Goal: Task Accomplishment & Management: Manage account settings

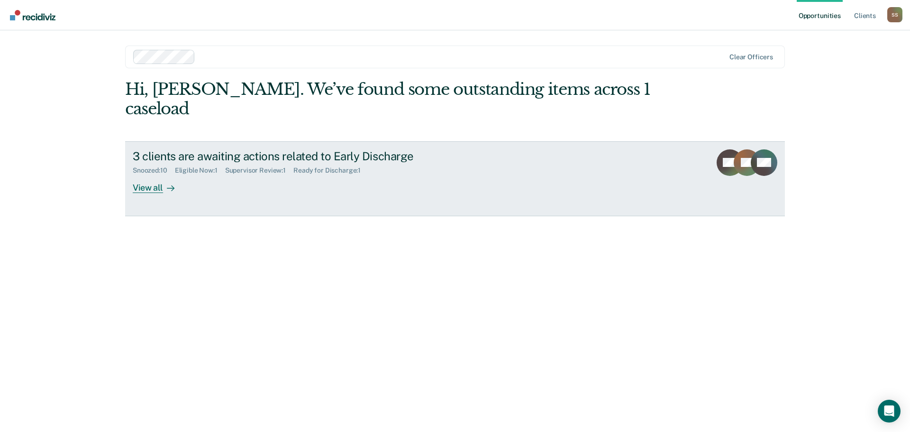
click at [261, 166] on div "Supervisor Review : 1" at bounding box center [259, 170] width 68 height 8
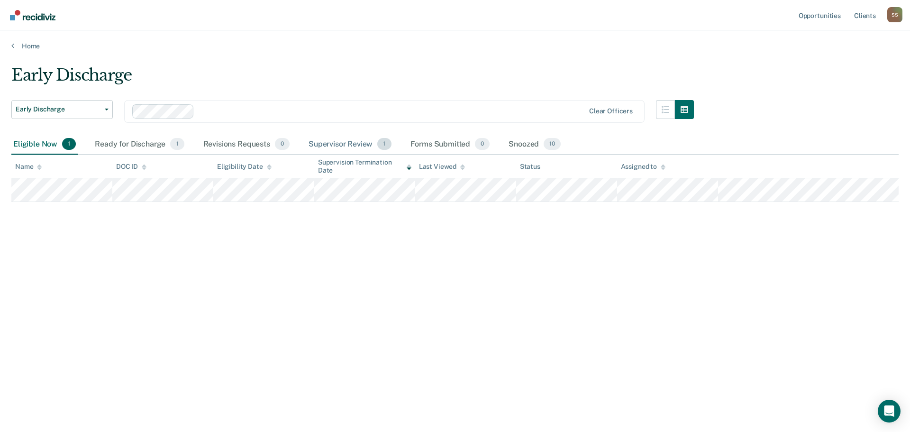
click at [350, 146] on div "Supervisor Review 1" at bounding box center [350, 144] width 87 height 21
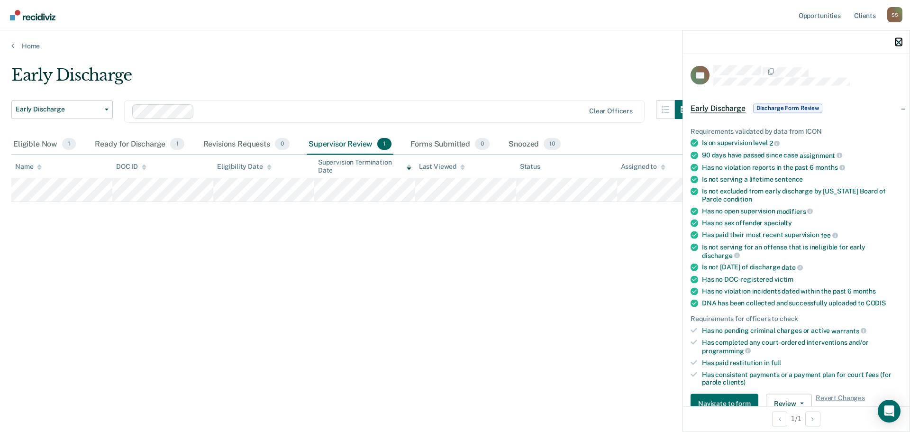
click at [898, 43] on icon "button" at bounding box center [898, 42] width 7 height 7
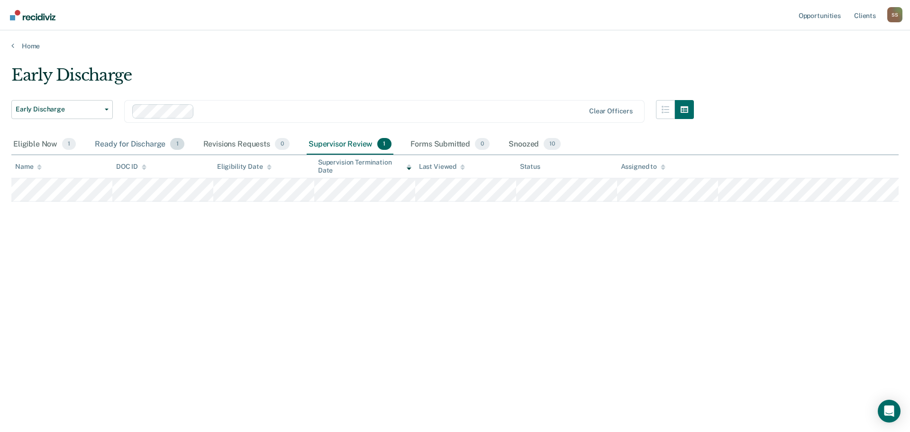
click at [126, 146] on div "Ready for Discharge 1" at bounding box center [139, 144] width 93 height 21
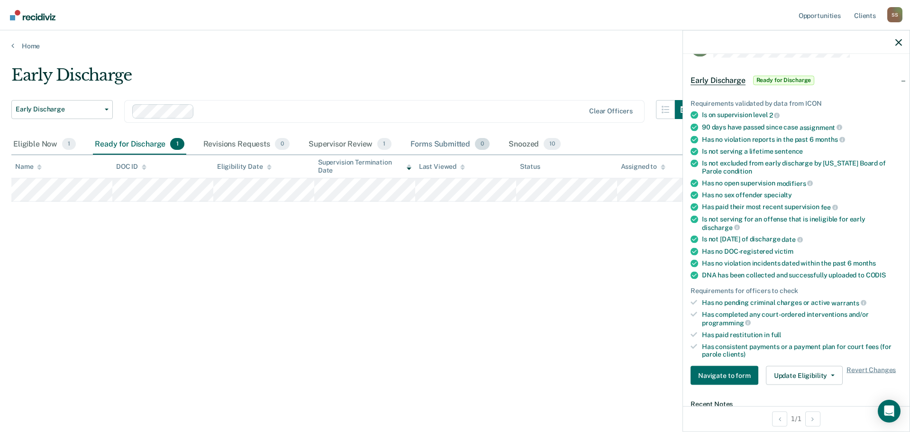
scroll to position [26, 0]
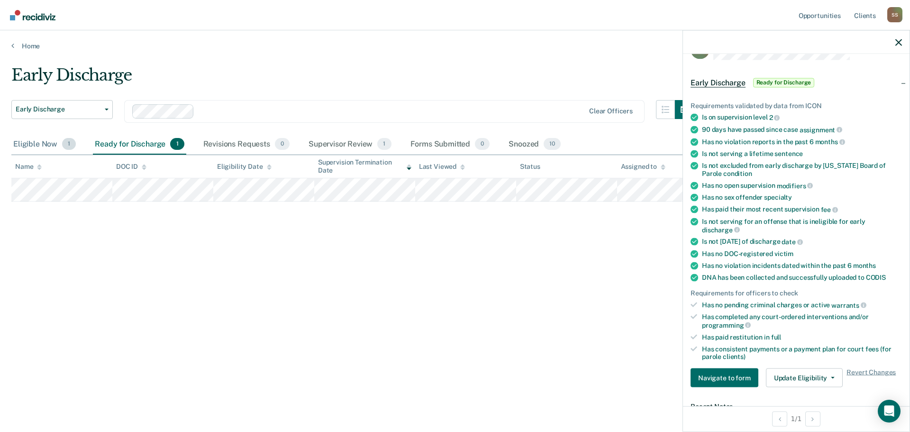
click at [33, 146] on div "Eligible Now 1" at bounding box center [44, 144] width 66 height 21
